Goal: Check status: Check status

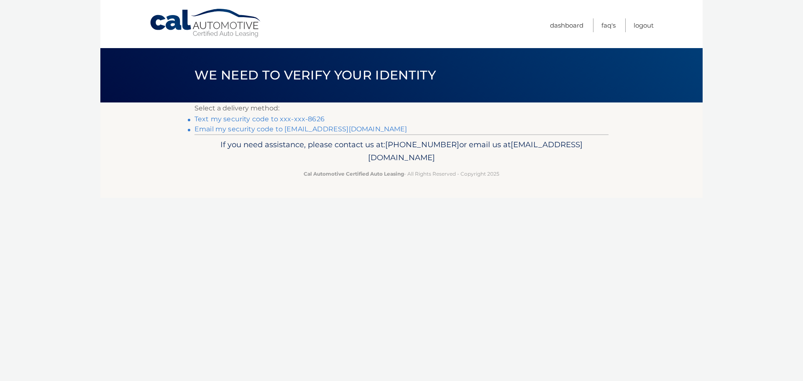
click at [313, 117] on link "Text my security code to xxx-xxx-8626" at bounding box center [259, 119] width 130 height 8
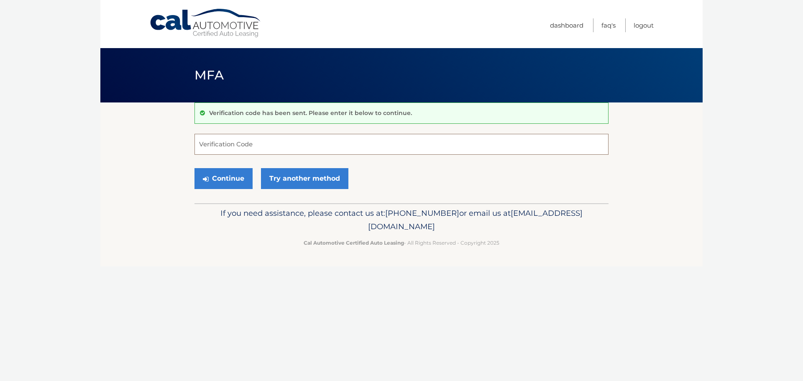
click at [316, 143] on input "Verification Code" at bounding box center [401, 144] width 414 height 21
type input "487390"
click at [194, 168] on button "Continue" at bounding box center [223, 178] width 58 height 21
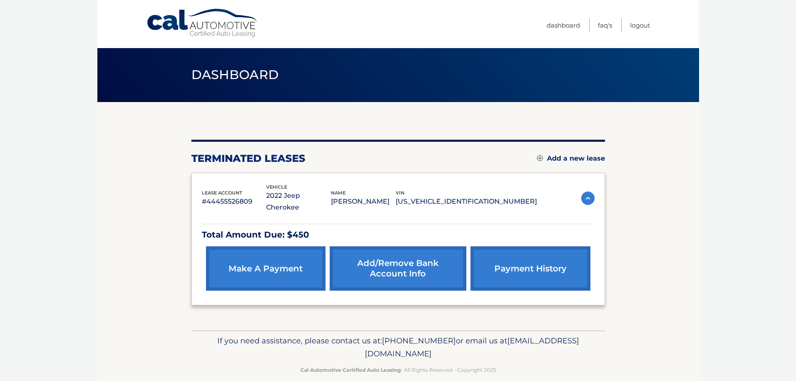
scroll to position [2, 0]
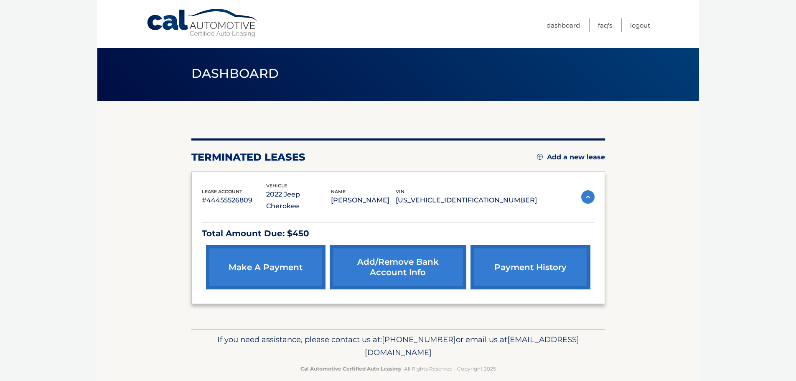
click at [558, 247] on link "payment history" at bounding box center [531, 267] width 120 height 44
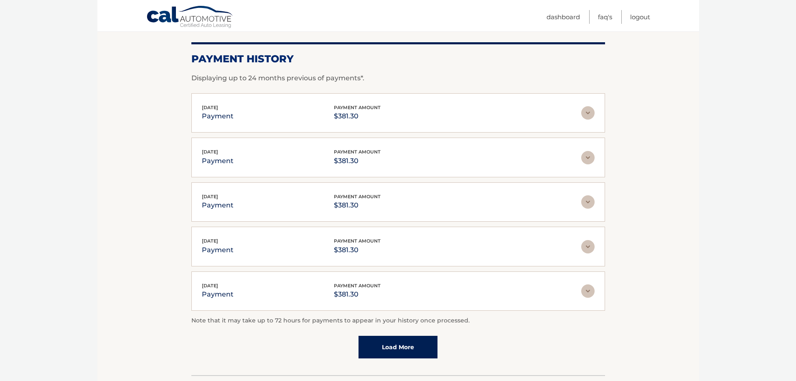
scroll to position [125, 0]
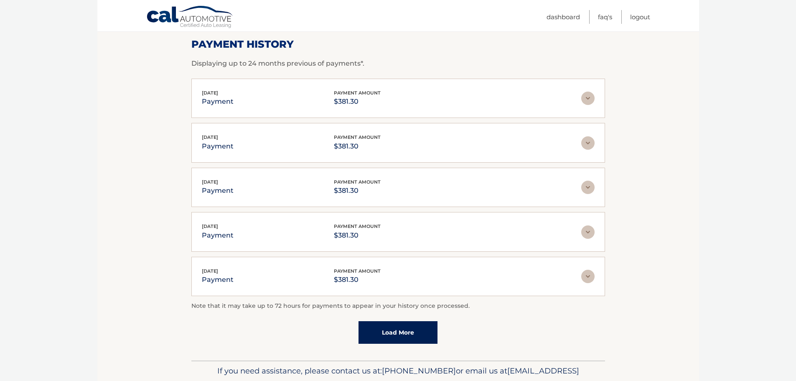
click at [393, 331] on link "Load More" at bounding box center [398, 332] width 79 height 23
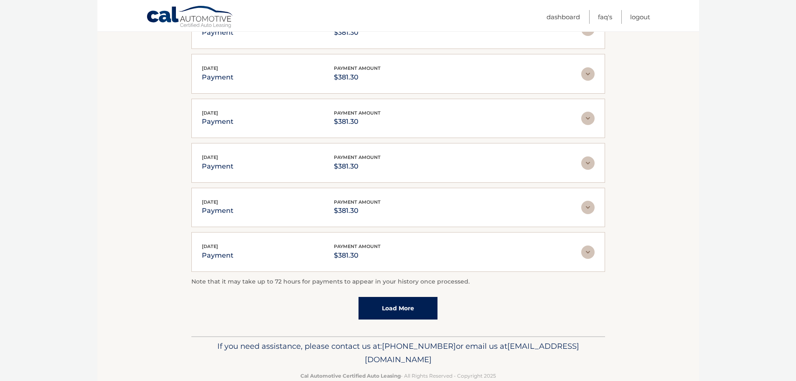
scroll to position [209, 0]
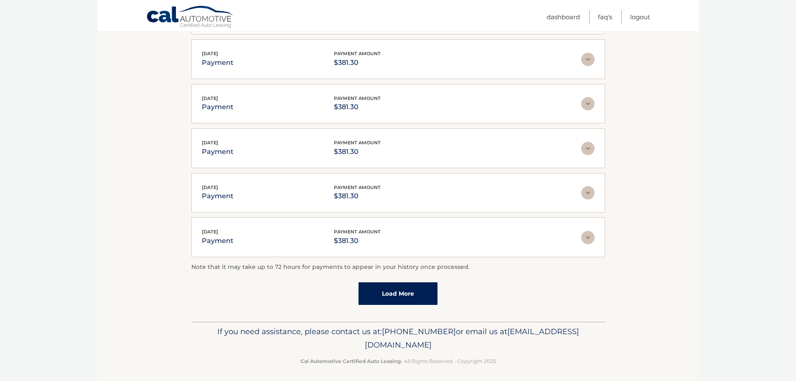
click at [408, 296] on link "Load More" at bounding box center [398, 293] width 79 height 23
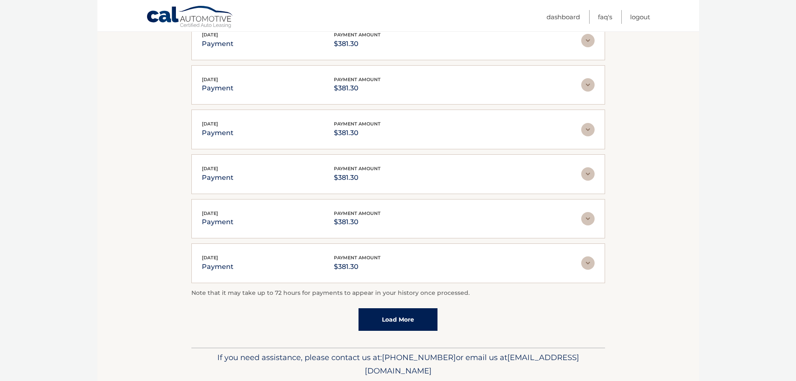
scroll to position [436, 0]
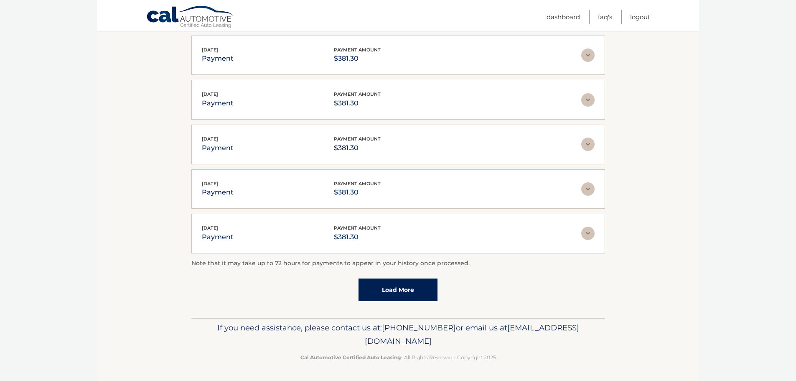
click at [391, 286] on link "Load More" at bounding box center [398, 289] width 79 height 23
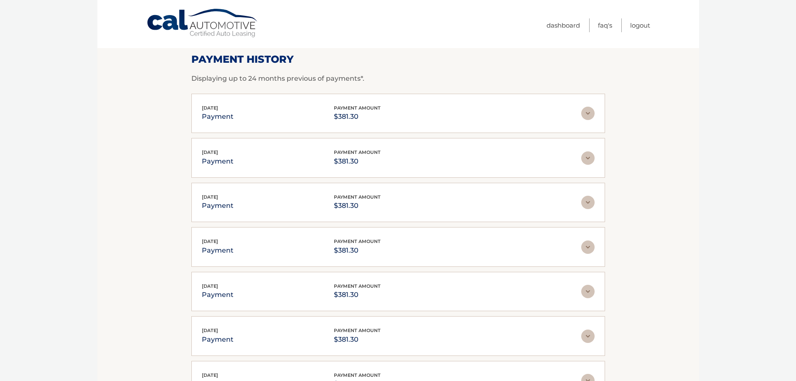
scroll to position [0, 0]
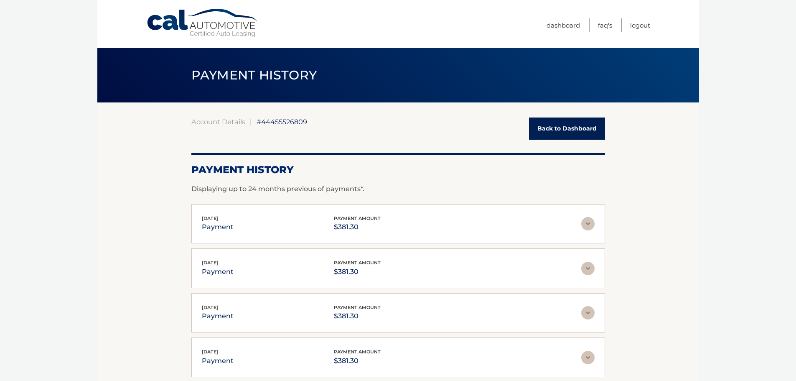
click at [568, 126] on link "Back to Dashboard" at bounding box center [567, 128] width 76 height 22
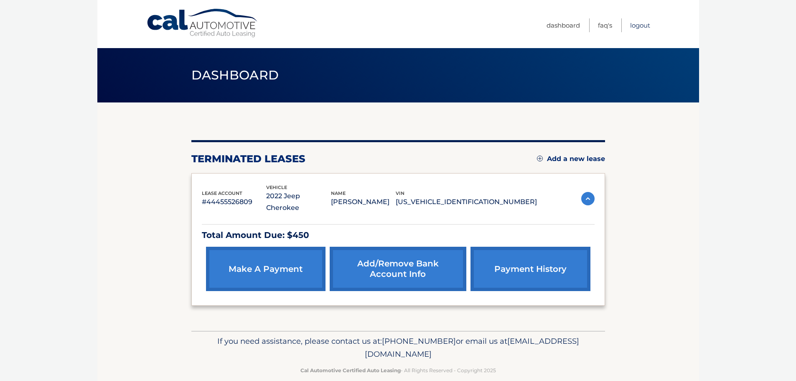
click at [637, 22] on link "Logout" at bounding box center [640, 25] width 20 height 14
